Goal: Task Accomplishment & Management: Manage account settings

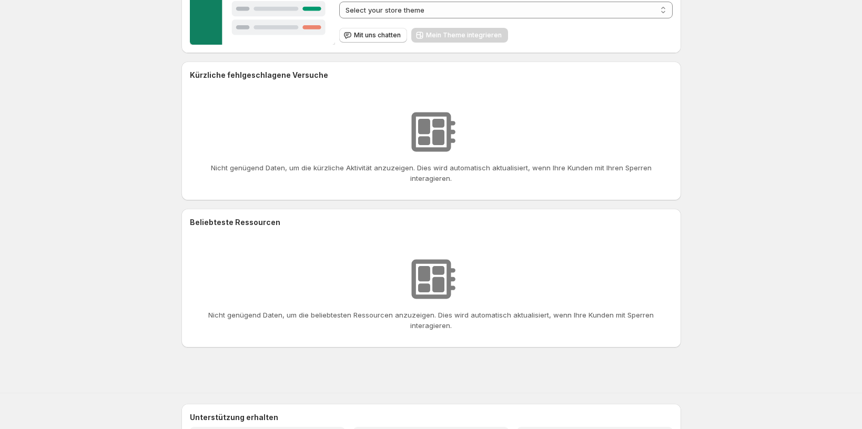
scroll to position [170, 0]
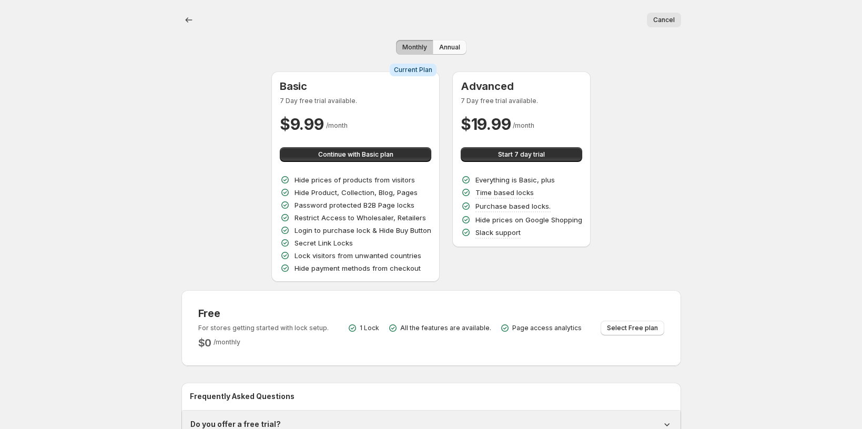
click at [457, 52] on span "Annual" at bounding box center [449, 47] width 21 height 8
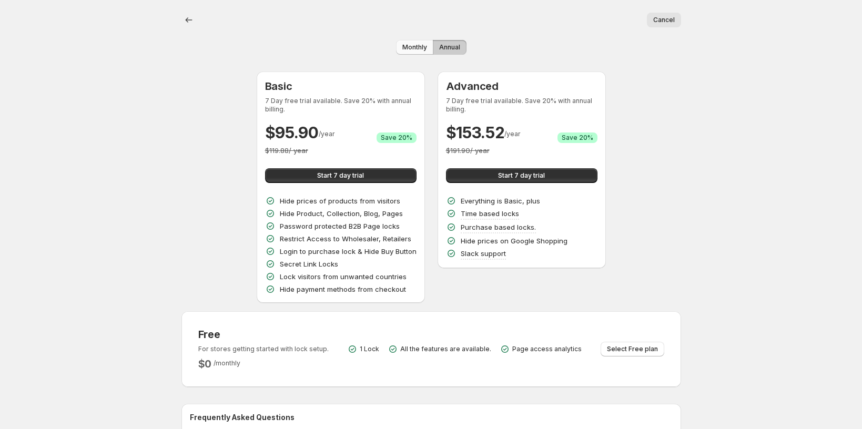
click at [407, 52] on span "Monthly" at bounding box center [414, 47] width 25 height 8
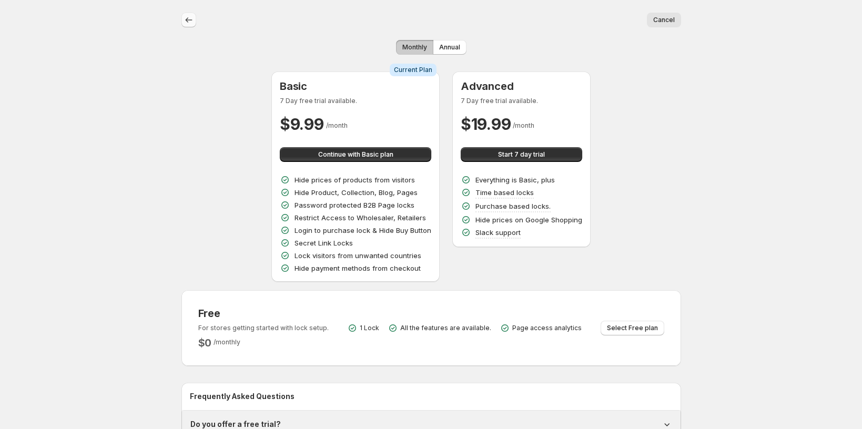
click at [185, 22] on icon "back" at bounding box center [188, 19] width 7 height 5
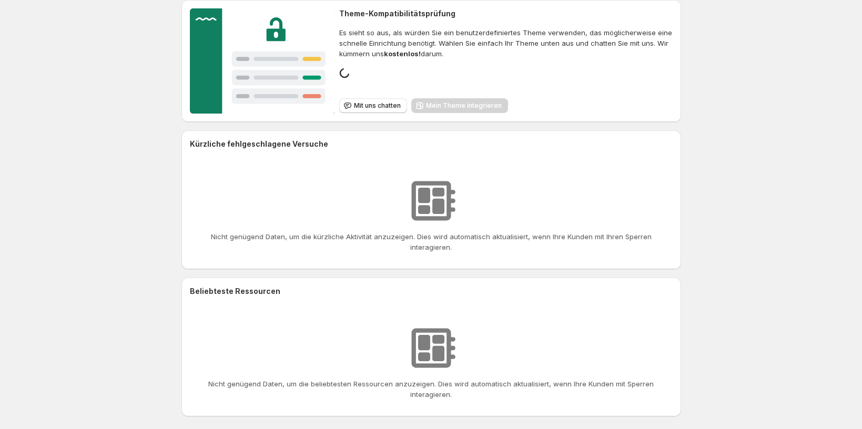
scroll to position [176, 0]
